Goal: Transaction & Acquisition: Download file/media

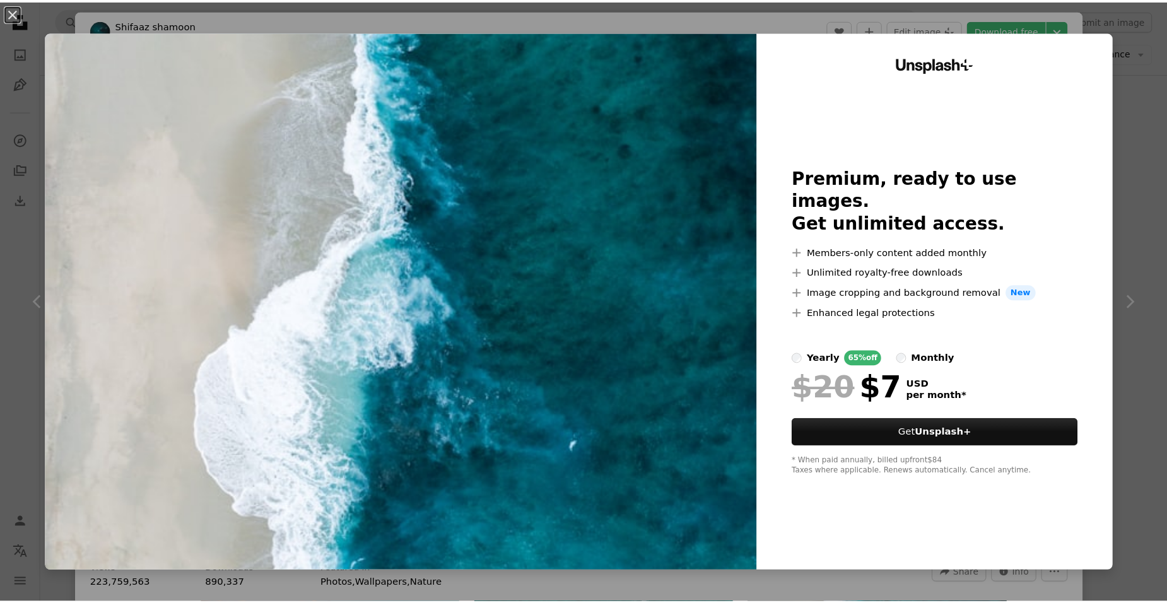
scroll to position [442, 0]
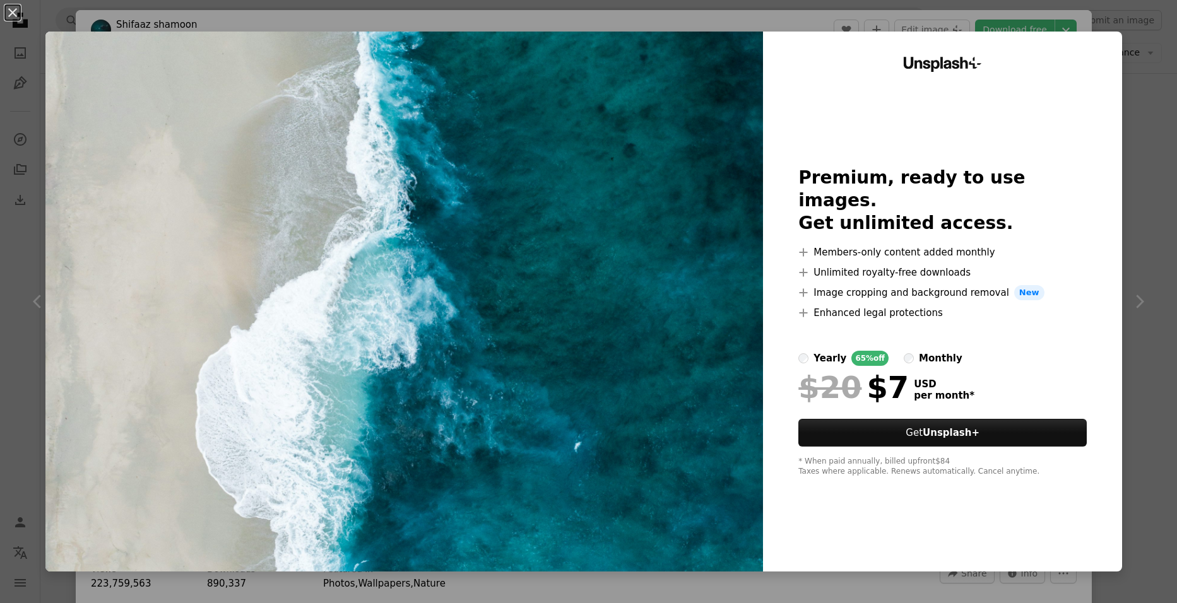
click at [1136, 54] on div "An X shape Unsplash+ Premium, ready to use images. Get unlimited access. A plus…" at bounding box center [588, 301] width 1177 height 603
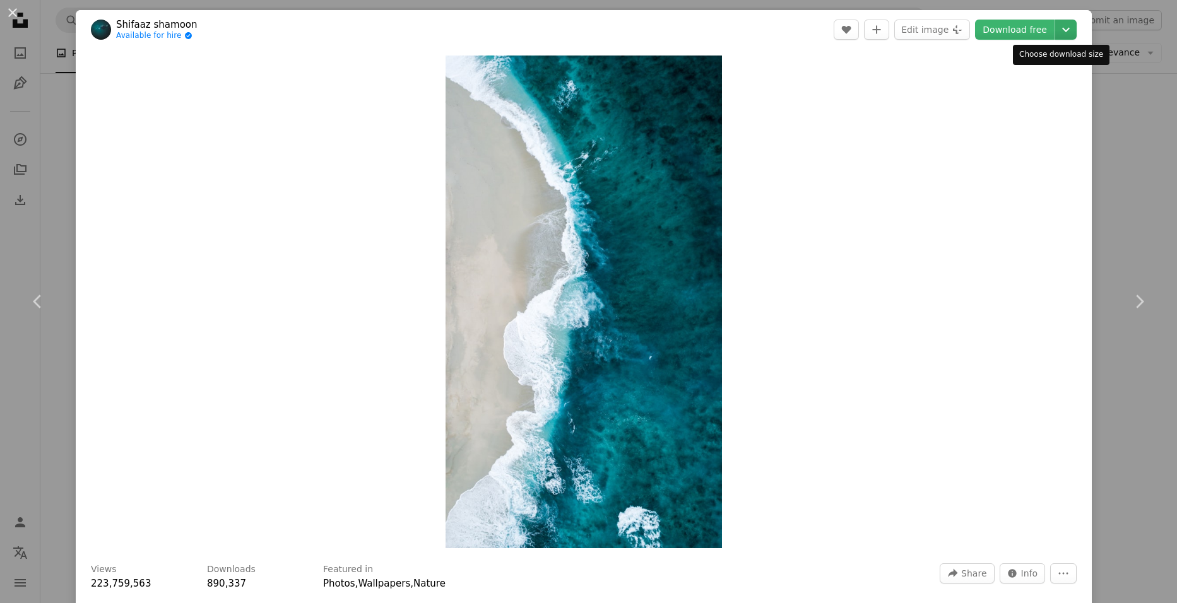
click at [1055, 25] on icon "Chevron down" at bounding box center [1065, 29] width 20 height 15
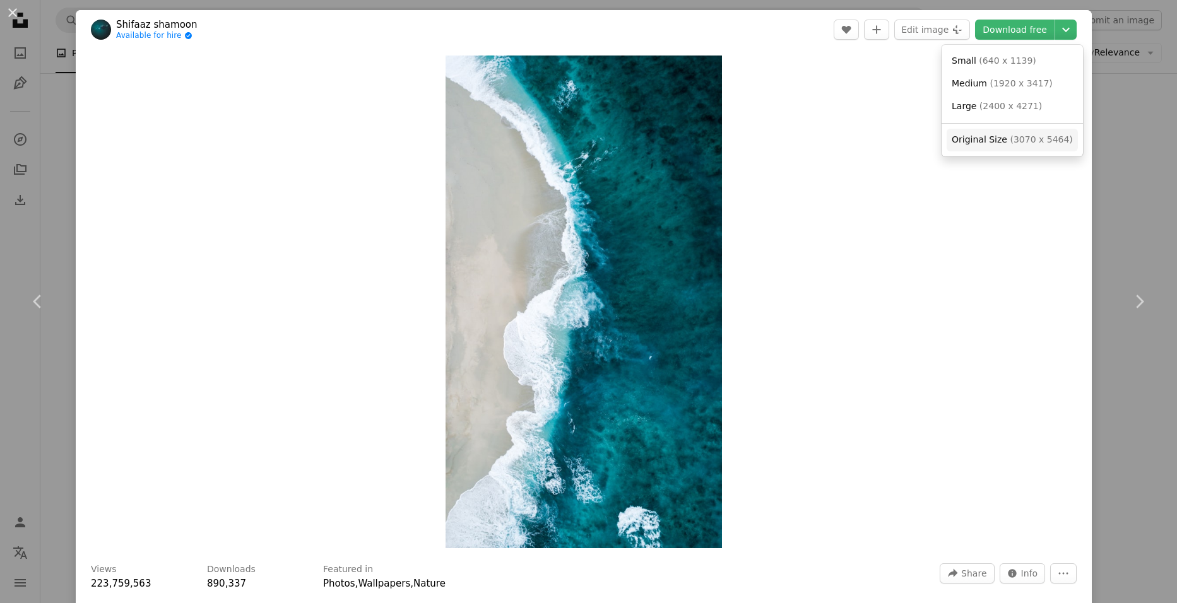
click at [988, 136] on span "Original Size" at bounding box center [979, 139] width 56 height 10
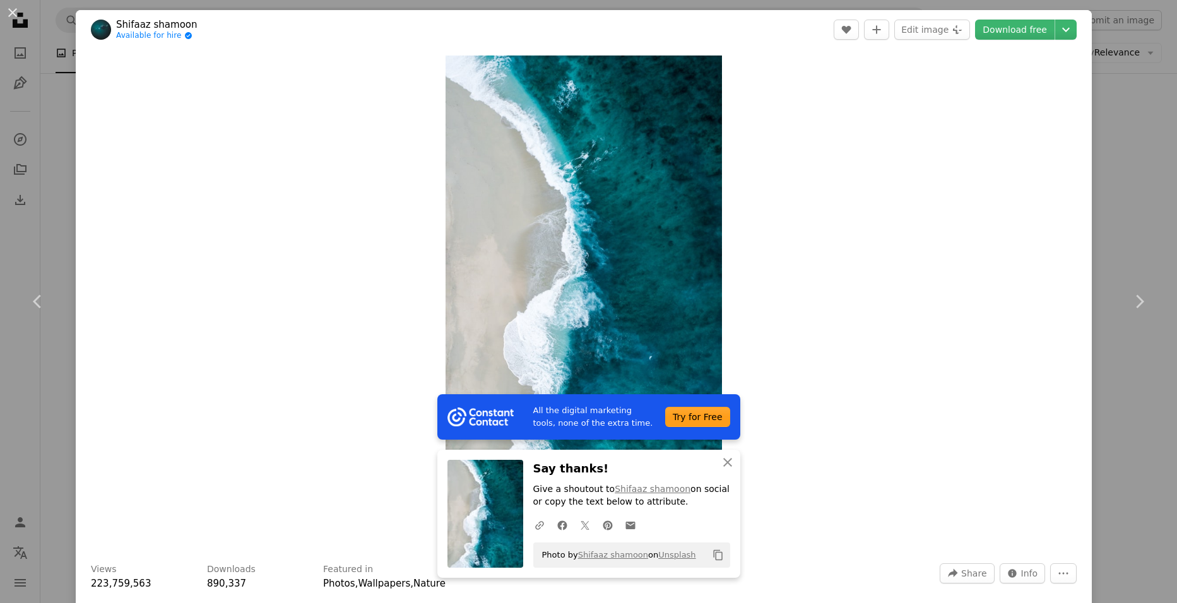
click at [1117, 115] on div "An X shape Chevron left Chevron right All the digital marketing tools, none of …" at bounding box center [588, 301] width 1177 height 603
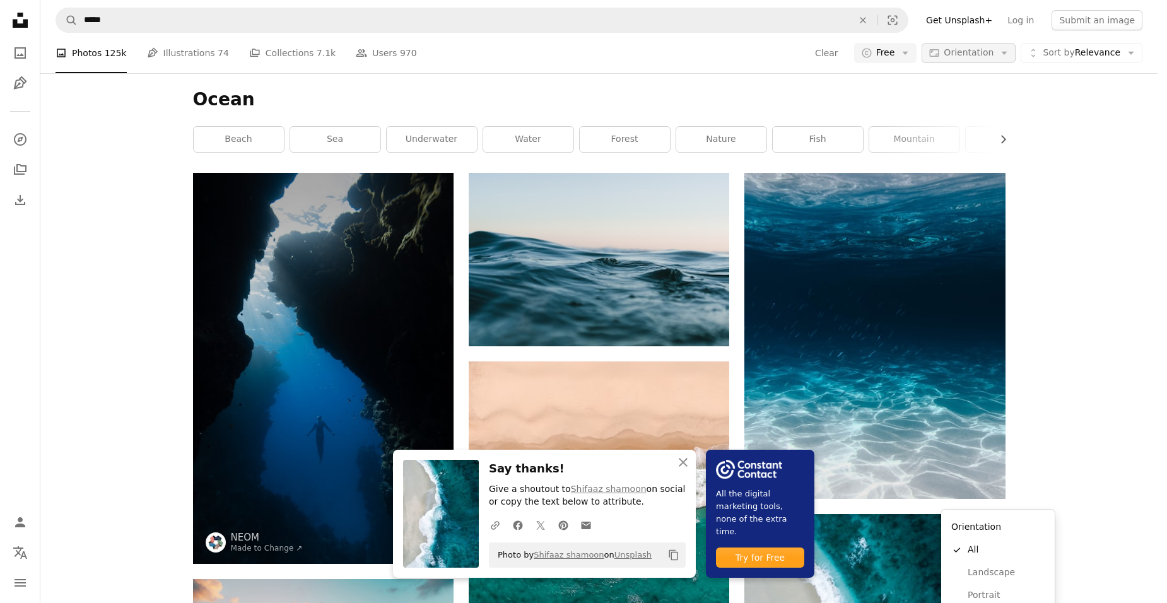
click at [985, 54] on span "Orientation" at bounding box center [969, 52] width 50 height 10
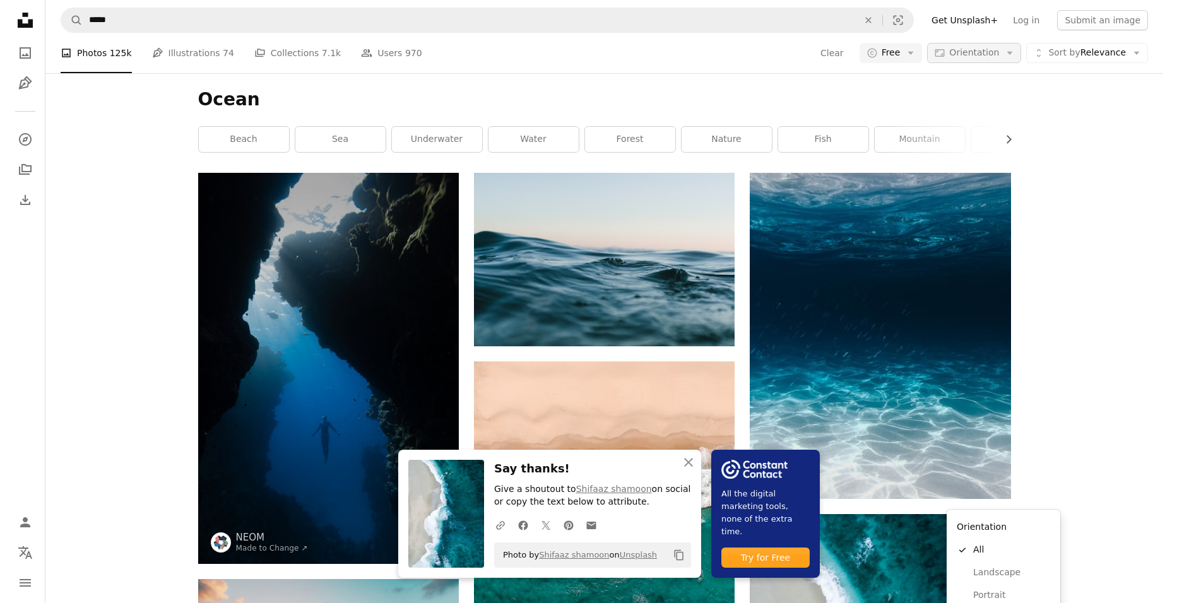
scroll to position [442, 0]
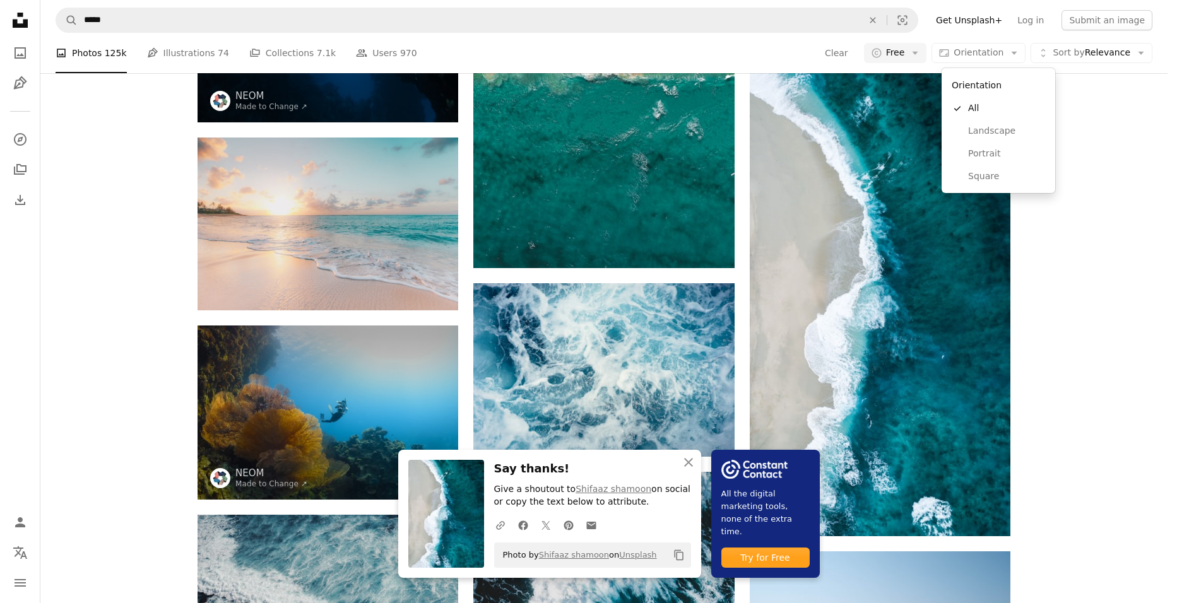
click at [1079, 102] on body "An X shape Close Say thanks! Give a shoutout to Shifaaz [PERSON_NAME] on social…" at bounding box center [583, 301] width 1167 height 603
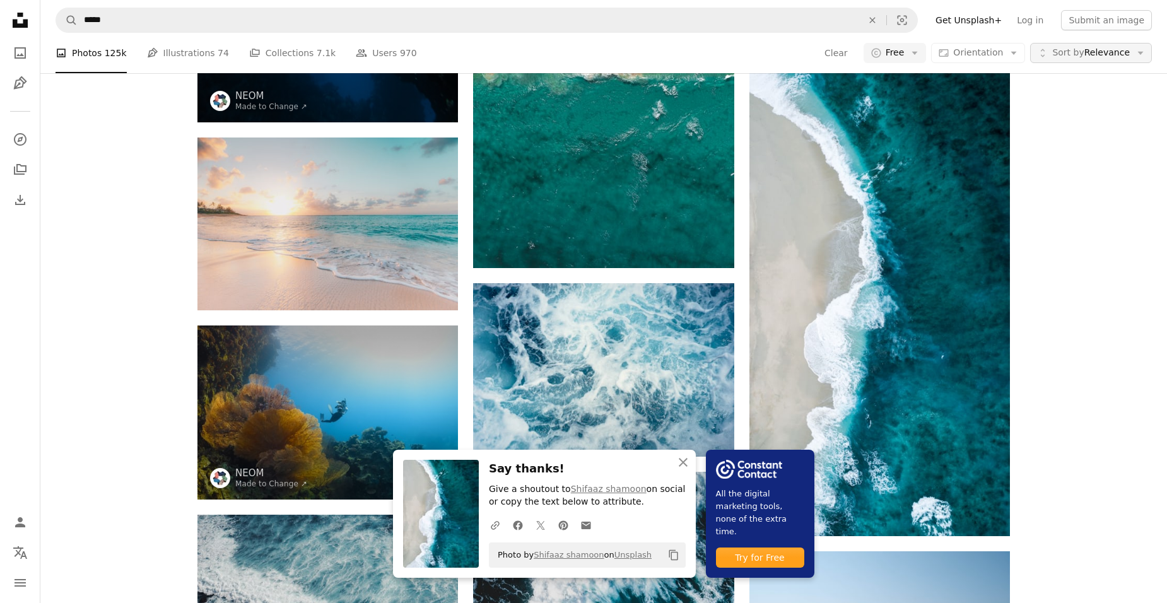
click at [1095, 59] on button "Unfold Sort by Relevance Arrow down" at bounding box center [1091, 53] width 122 height 20
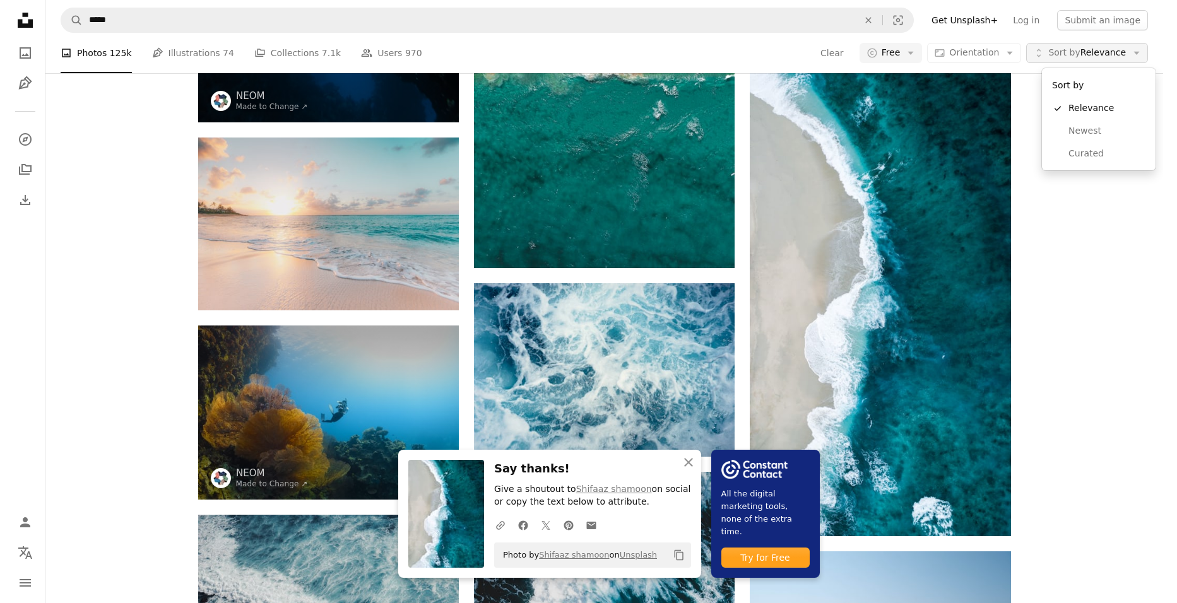
scroll to position [0, 0]
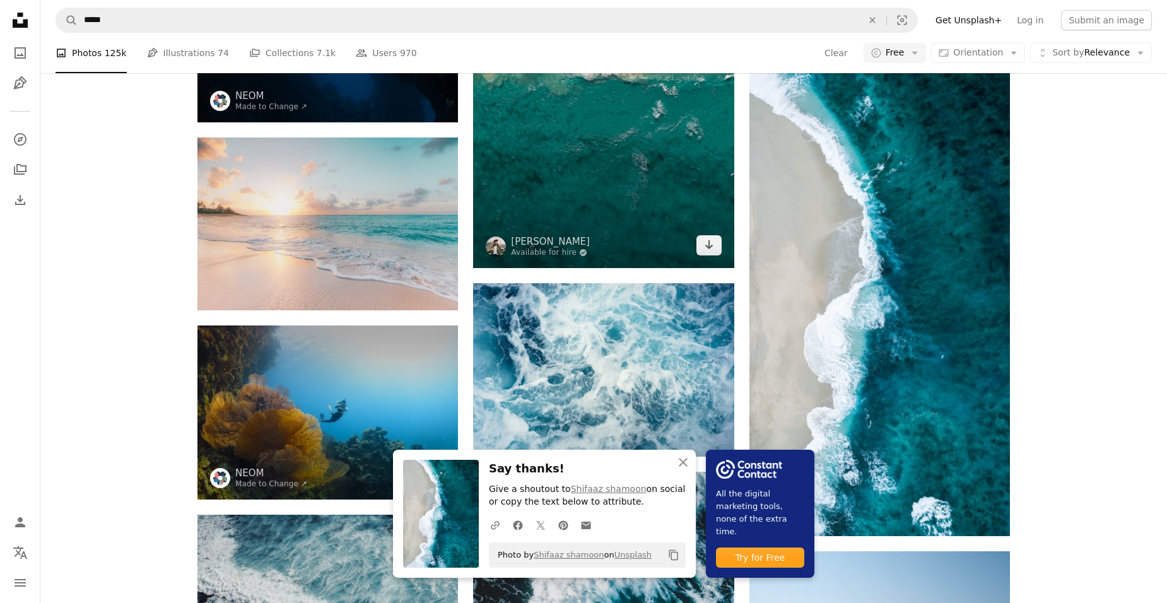
scroll to position [252, 0]
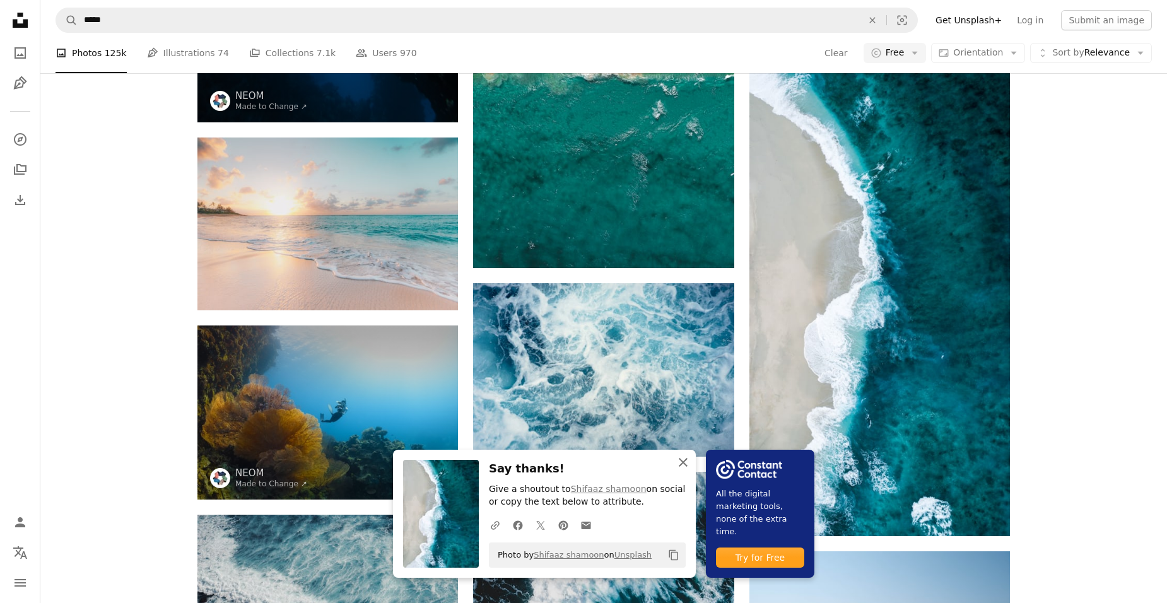
click at [686, 465] on icon "button" at bounding box center [683, 462] width 9 height 9
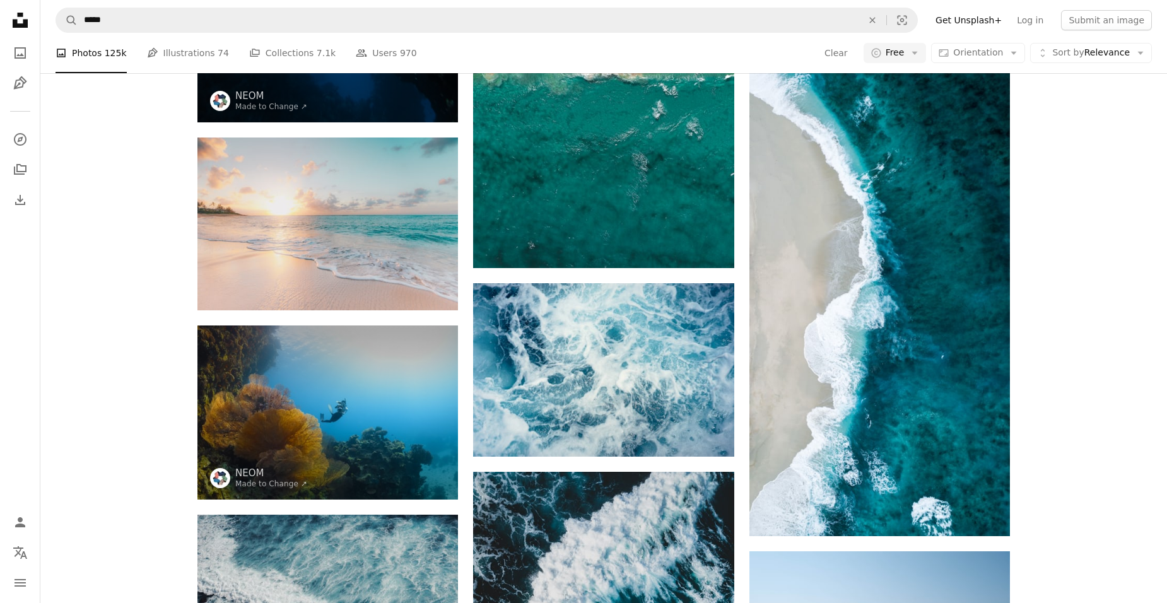
scroll to position [2839, 0]
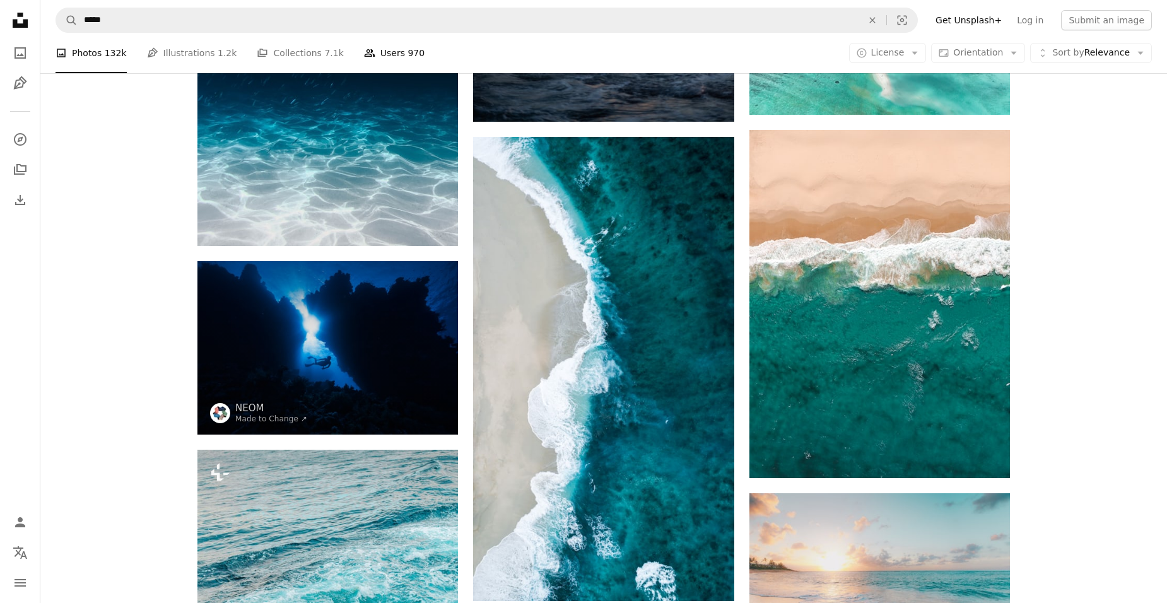
click at [364, 51] on link "People Users 970" at bounding box center [394, 53] width 61 height 40
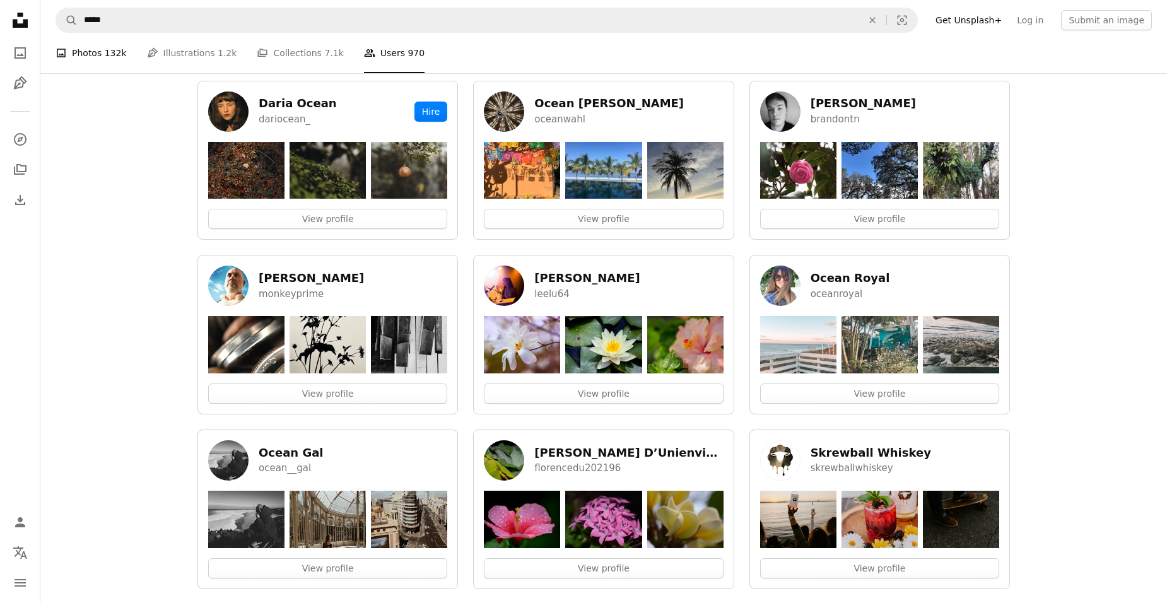
click at [79, 48] on link "A photo Photos 132k" at bounding box center [91, 53] width 71 height 40
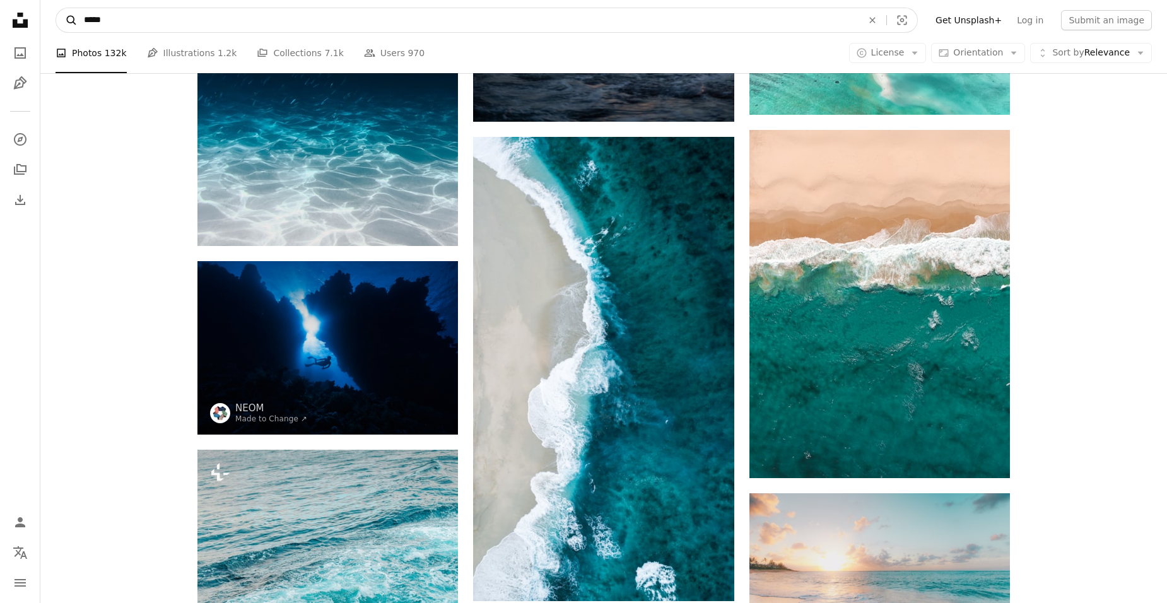
drag, startPoint x: 126, startPoint y: 21, endPoint x: 71, endPoint y: 20, distance: 54.3
click at [71, 20] on form "A magnifying glass ***** An X shape Visual search" at bounding box center [487, 20] width 862 height 25
type input "*********"
click button "A magnifying glass" at bounding box center [66, 20] width 21 height 24
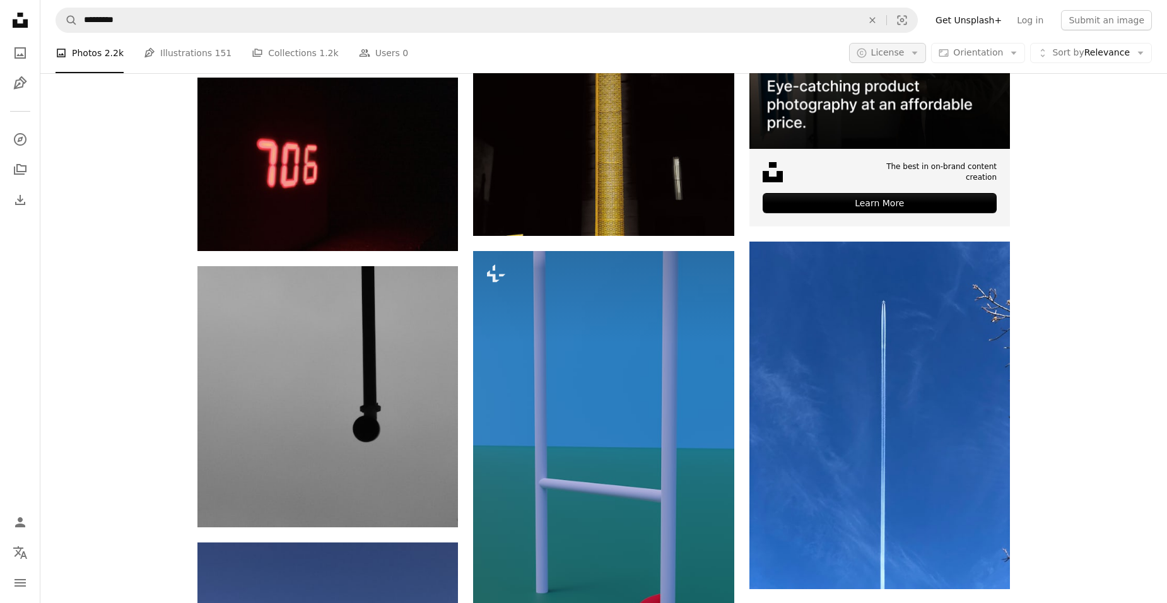
click at [898, 57] on span "License" at bounding box center [887, 52] width 33 height 10
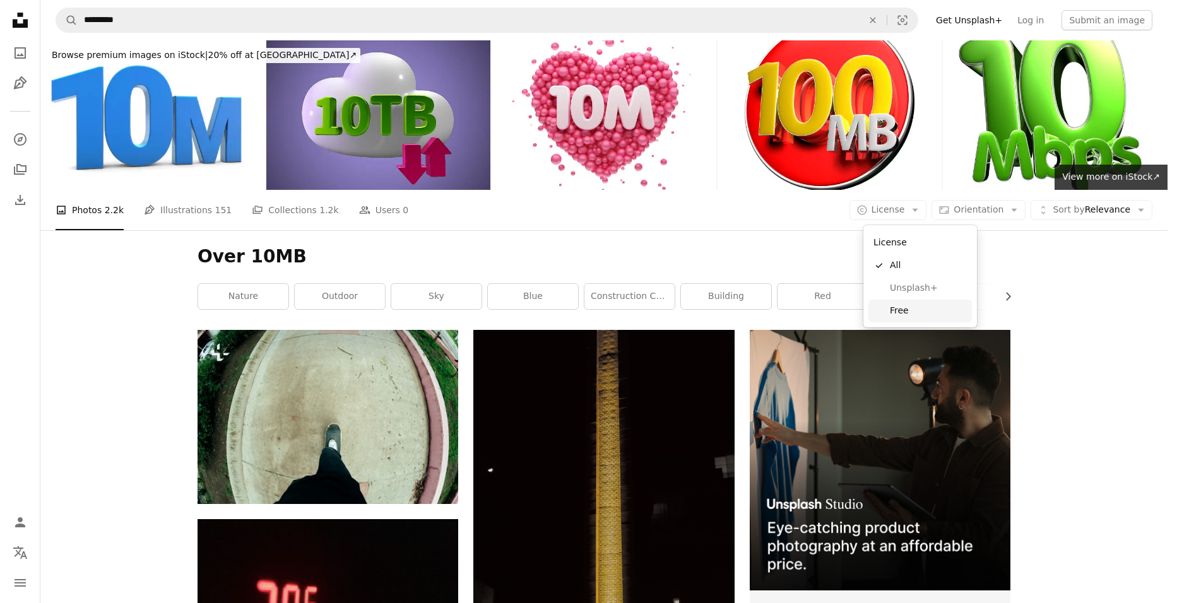
click at [903, 305] on span "Free" at bounding box center [928, 311] width 77 height 13
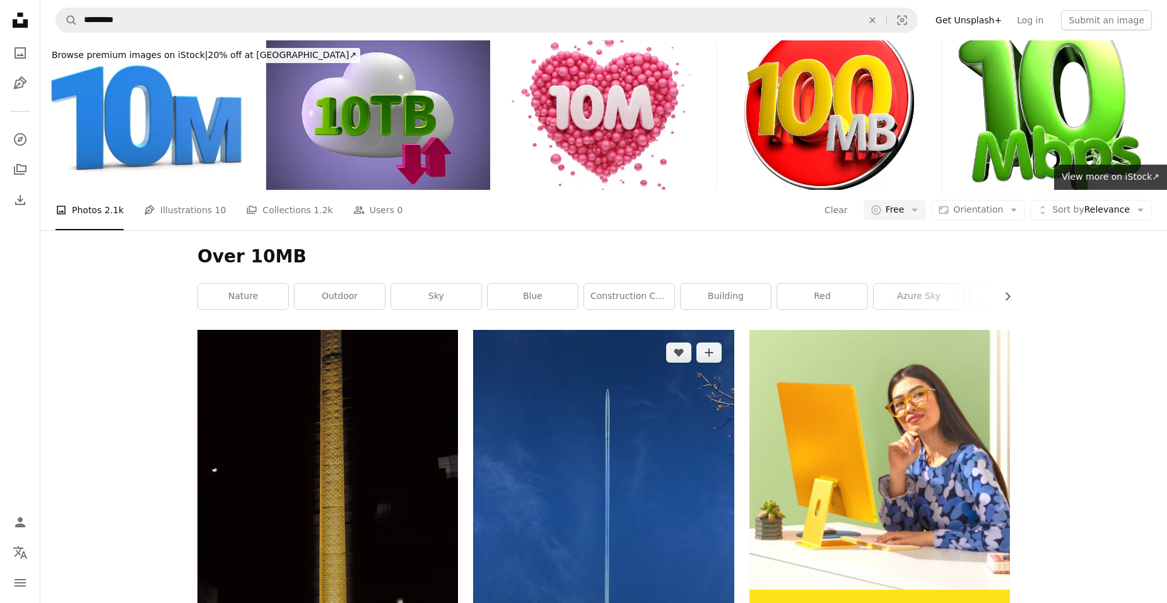
scroll to position [694, 0]
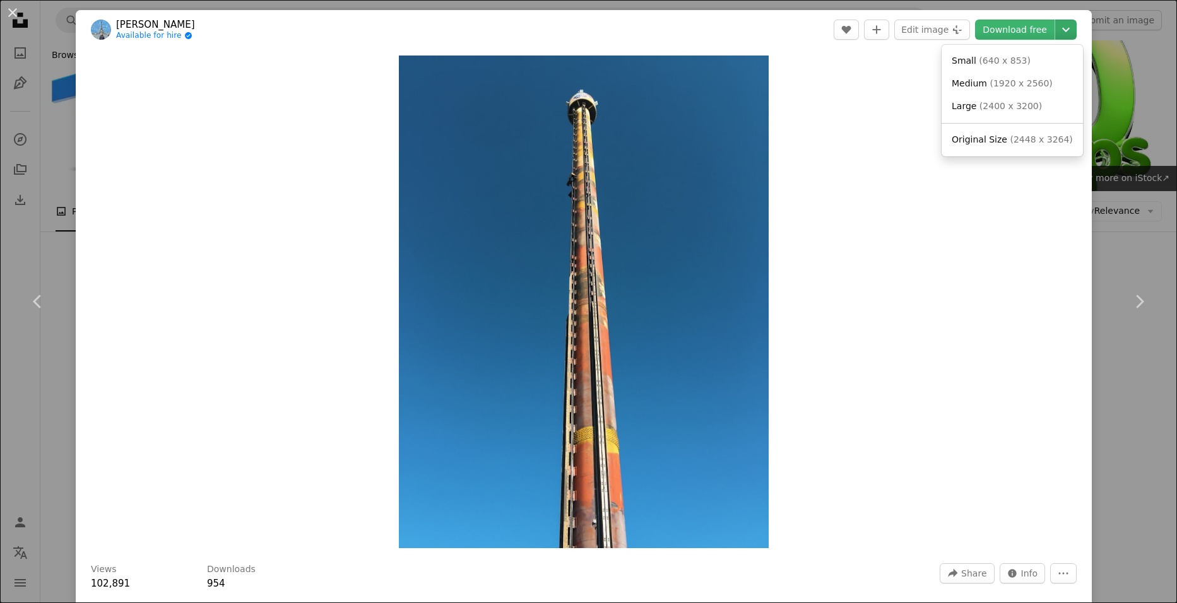
click at [1058, 24] on icon "Chevron down" at bounding box center [1065, 29] width 20 height 15
click at [883, 78] on dialog "An X shape Chevron left Chevron right [PERSON_NAME] Available for hire A checkm…" at bounding box center [588, 301] width 1177 height 603
click at [997, 34] on link "Download free" at bounding box center [1014, 30] width 79 height 20
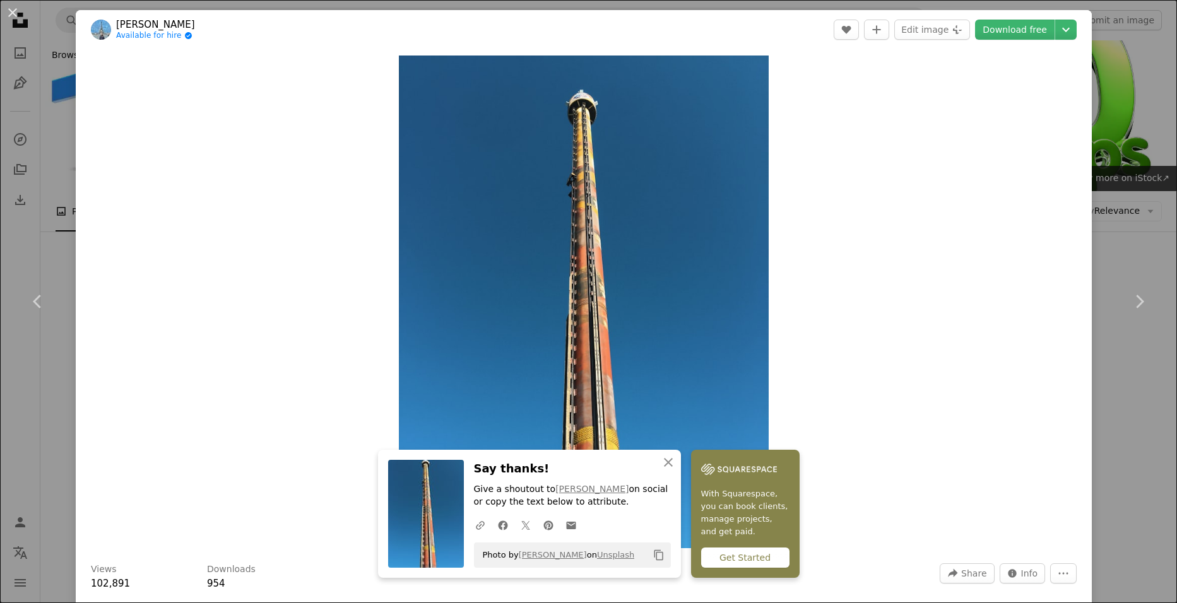
click at [1125, 116] on div "An X shape Chevron left Chevron right An X shape Close Say thanks! Give a shout…" at bounding box center [588, 301] width 1177 height 603
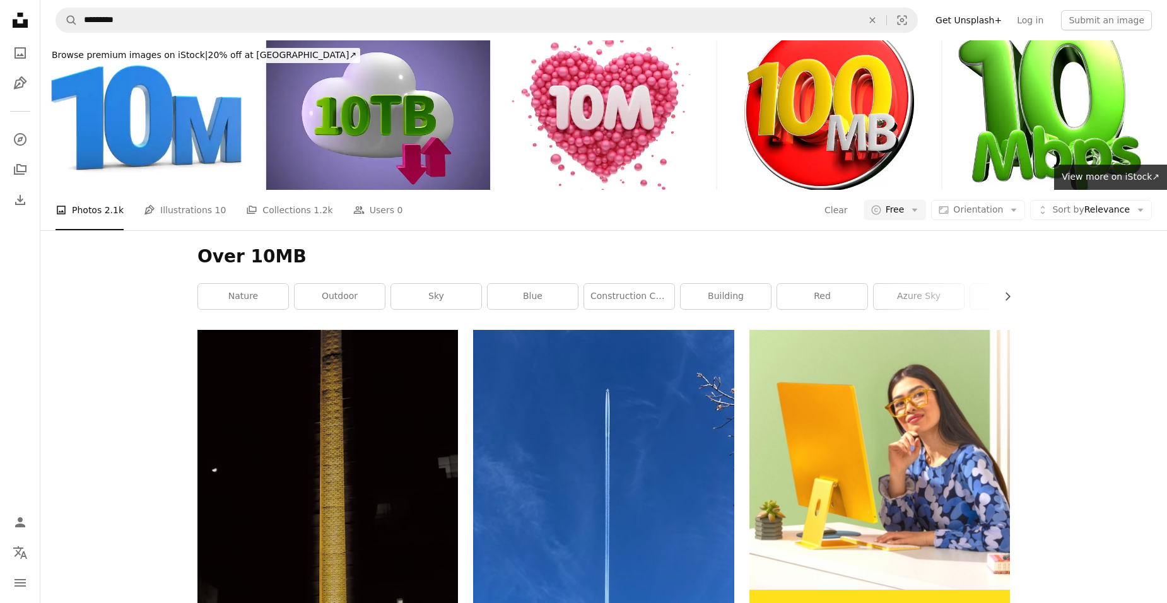
scroll to position [2208, 0]
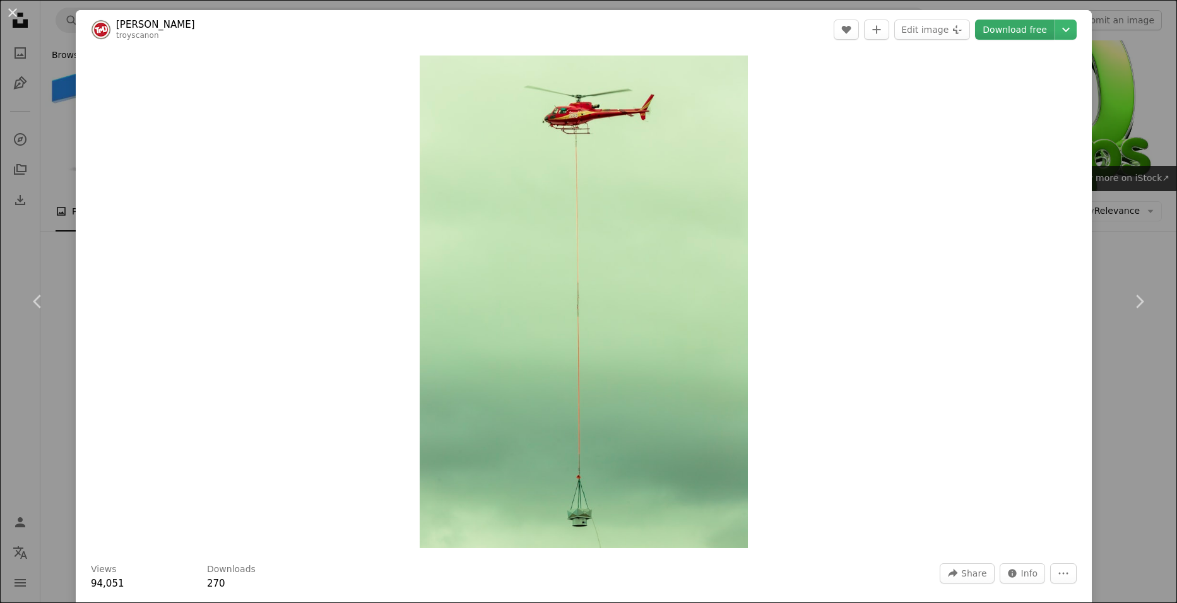
click at [1013, 28] on link "Download free" at bounding box center [1014, 30] width 79 height 20
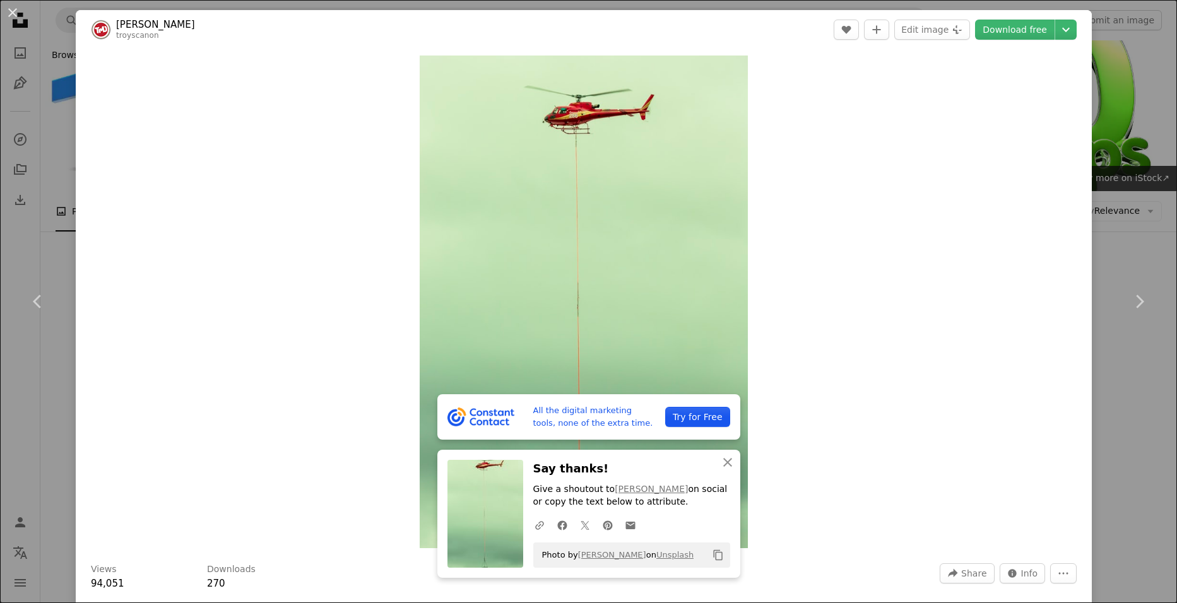
click at [1122, 93] on div "An X shape Chevron left Chevron right All the digital marketing tools, none of …" at bounding box center [588, 301] width 1177 height 603
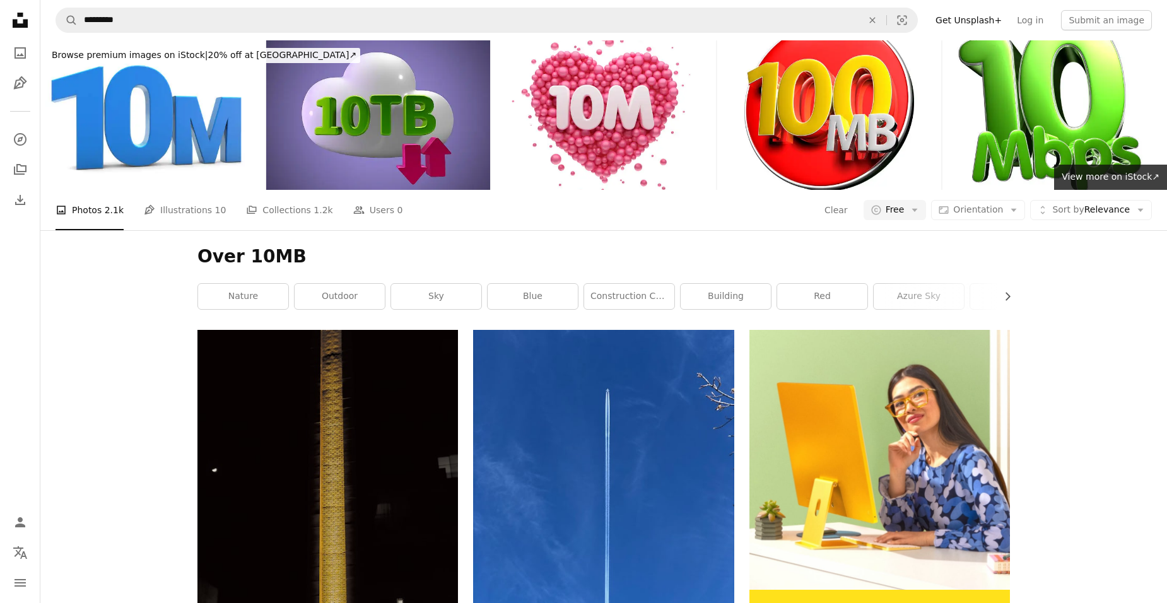
scroll to position [5104, 0]
